Goal: Find contact information: Find contact information

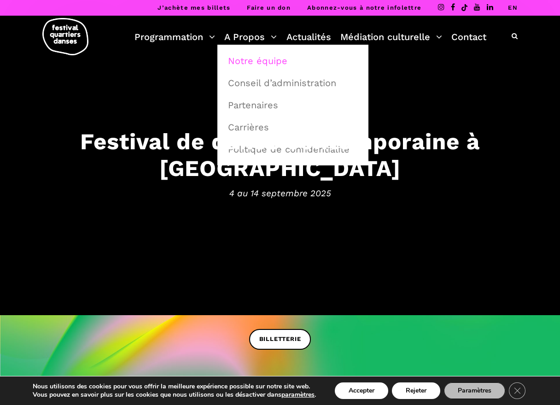
click at [260, 64] on link "Notre équipe" at bounding box center [292, 60] width 141 height 21
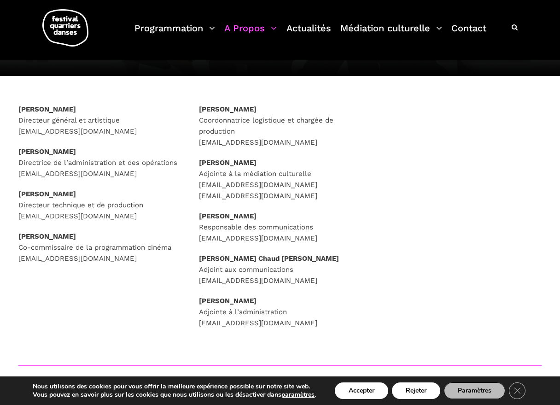
scroll to position [118, 0]
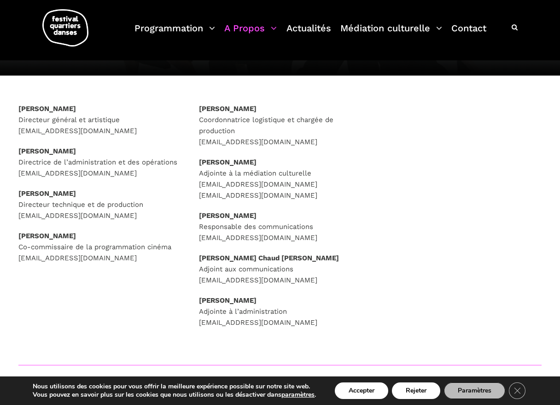
drag, startPoint x: 234, startPoint y: 248, endPoint x: 247, endPoint y: 242, distance: 14.2
click at [234, 247] on div "[PERSON_NAME] Coordonnatrice logistique et chargée de production [EMAIL_ADDRESS…" at bounding box center [280, 215] width 162 height 225
click at [253, 238] on p "[PERSON_NAME] Responsable des communications [EMAIL_ADDRESS][DOMAIN_NAME]" at bounding box center [280, 226] width 162 height 33
drag, startPoint x: 345, startPoint y: 237, endPoint x: 200, endPoint y: 236, distance: 145.1
click at [200, 236] on p "[PERSON_NAME] Responsable des communications [EMAIL_ADDRESS][DOMAIN_NAME]" at bounding box center [280, 226] width 162 height 33
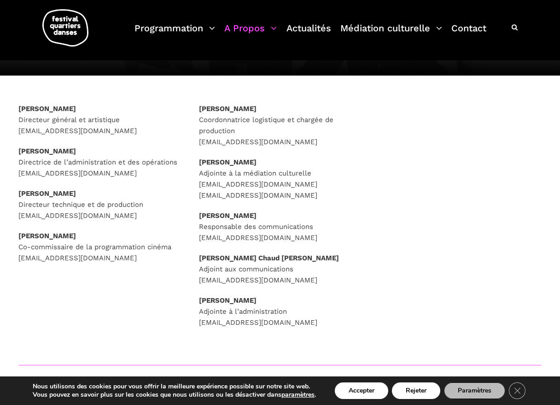
copy p "[EMAIL_ADDRESS][DOMAIN_NAME]"
click at [198, 213] on div "[PERSON_NAME] Coordonnatrice logistique et chargée de production [EMAIL_ADDRESS…" at bounding box center [280, 227] width 181 height 248
drag, startPoint x: 198, startPoint y: 215, endPoint x: 254, endPoint y: 215, distance: 55.7
click at [254, 215] on div "[PERSON_NAME] Coordonnatrice logistique et chargée de production [EMAIL_ADDRESS…" at bounding box center [280, 227] width 181 height 248
copy strong "[PERSON_NAME]"
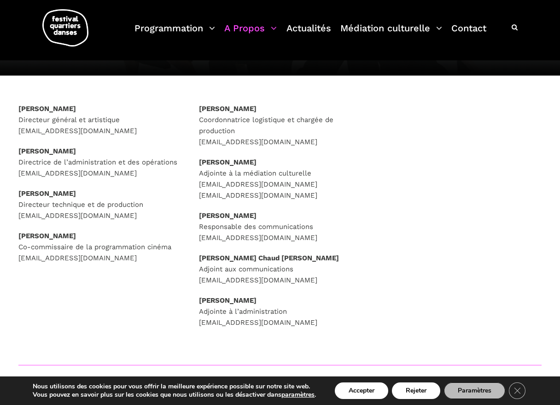
click at [254, 227] on p "[PERSON_NAME] Responsable des communications [EMAIL_ADDRESS][DOMAIN_NAME]" at bounding box center [280, 226] width 162 height 33
copy p "Responsable des communications"
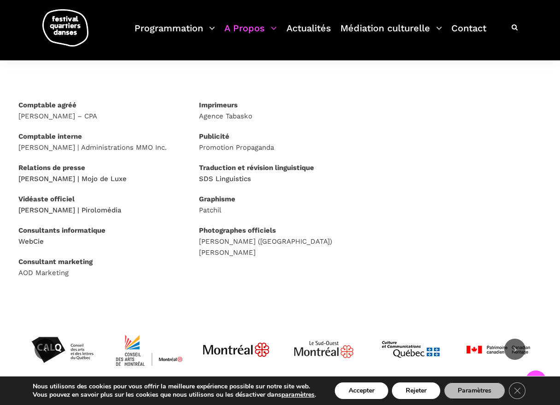
scroll to position [637, 0]
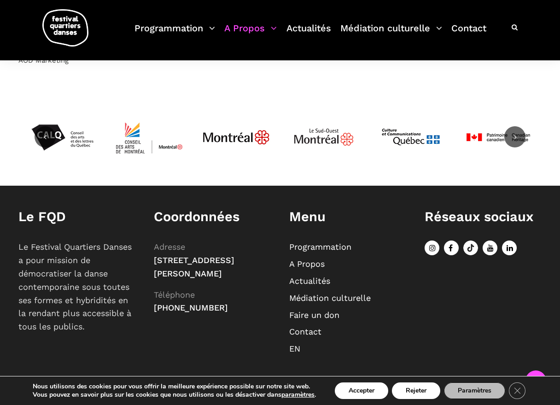
drag, startPoint x: 241, startPoint y: 320, endPoint x: 232, endPoint y: 319, distance: 9.2
click at [232, 315] on p "Adresse [STREET_ADDRESS][PERSON_NAME] Téléphone [PHONE_NUMBER]" at bounding box center [212, 277] width 117 height 74
drag, startPoint x: 239, startPoint y: 317, endPoint x: 164, endPoint y: 320, distance: 75.1
click at [164, 315] on p "Adresse [STREET_ADDRESS][PERSON_NAME] Téléphone [PHONE_NUMBER]" at bounding box center [212, 277] width 117 height 74
copy span "[PHONE_NUMBER]"
